Goal: Information Seeking & Learning: Learn about a topic

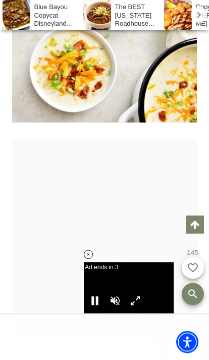
scroll to position [2487, 0]
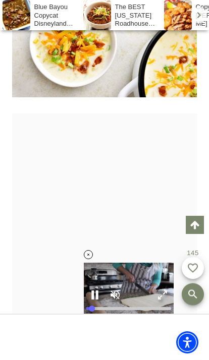
click at [99, 274] on div at bounding box center [88, 254] width 39 height 39
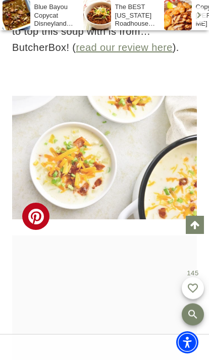
scroll to position [2370, 0]
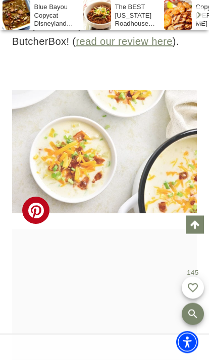
click at [193, 214] on img at bounding box center [104, 152] width 185 height 124
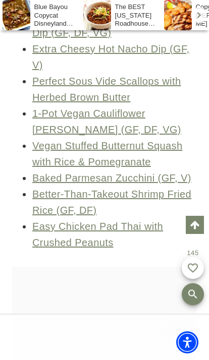
scroll to position [0, 0]
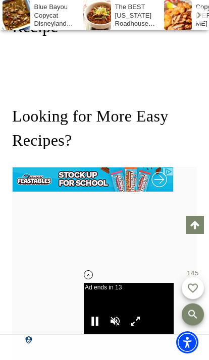
click at [99, 295] on div at bounding box center [88, 274] width 39 height 39
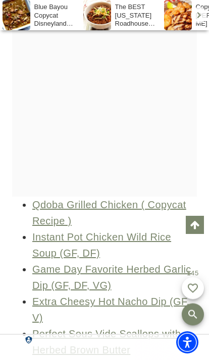
click at [153, 226] on link "Qdoba Grilled Chicken ( Copycat Recipe )" at bounding box center [109, 212] width 154 height 27
